Goal: Find specific page/section: Find specific page/section

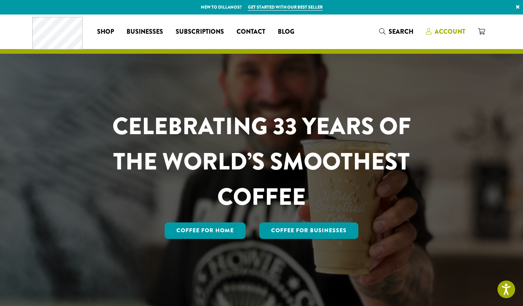
click at [449, 30] on span "Account" at bounding box center [450, 31] width 31 height 9
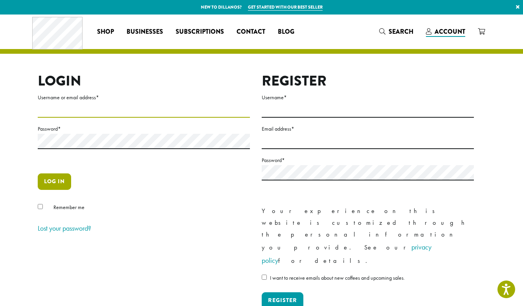
type input "**********"
click at [47, 182] on button "Log in" at bounding box center [54, 182] width 33 height 17
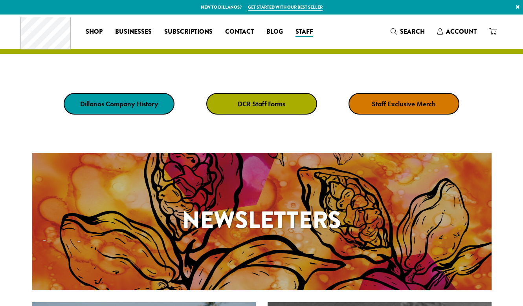
click at [47, 182] on div "Newsletters" at bounding box center [262, 222] width 460 height 138
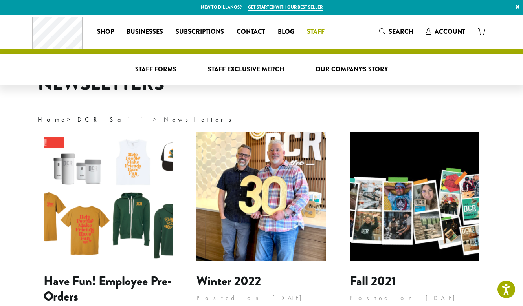
click at [312, 32] on span "Staff" at bounding box center [316, 32] width 18 height 10
click at [169, 71] on span "Staff Forms" at bounding box center [155, 70] width 41 height 10
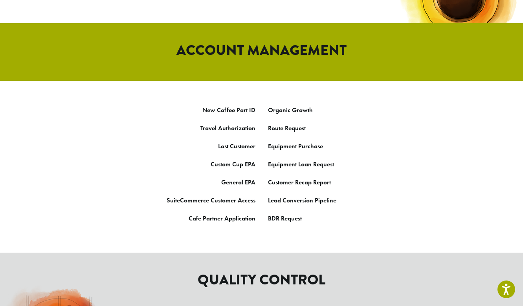
scroll to position [402, 0]
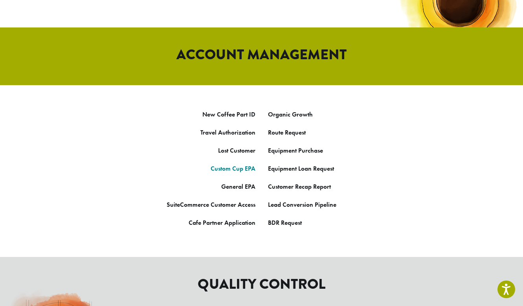
click at [251, 165] on link "Custom Cup EPA" at bounding box center [233, 169] width 45 height 8
